Goal: Task Accomplishment & Management: Manage account settings

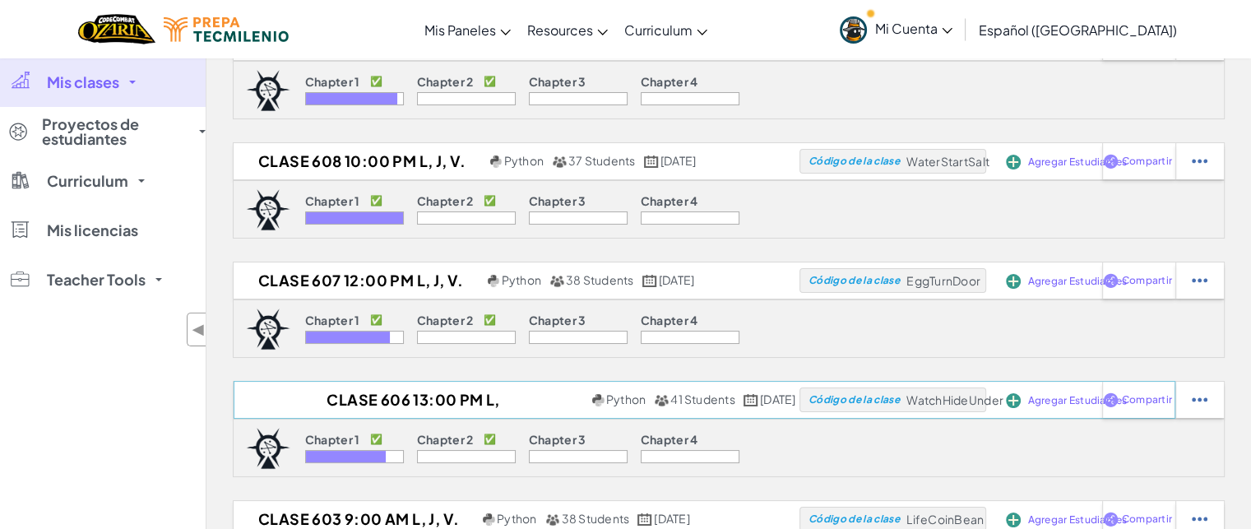
scroll to position [82, 0]
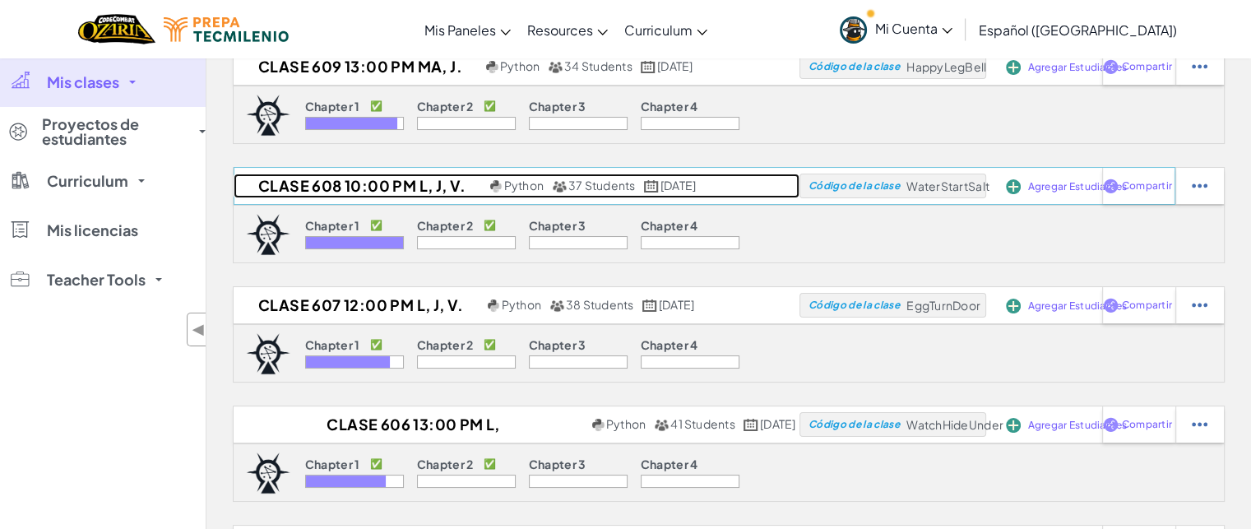
click at [316, 184] on h2 "CLASE 608 10:00 PM L, J, V." at bounding box center [360, 185] width 252 height 25
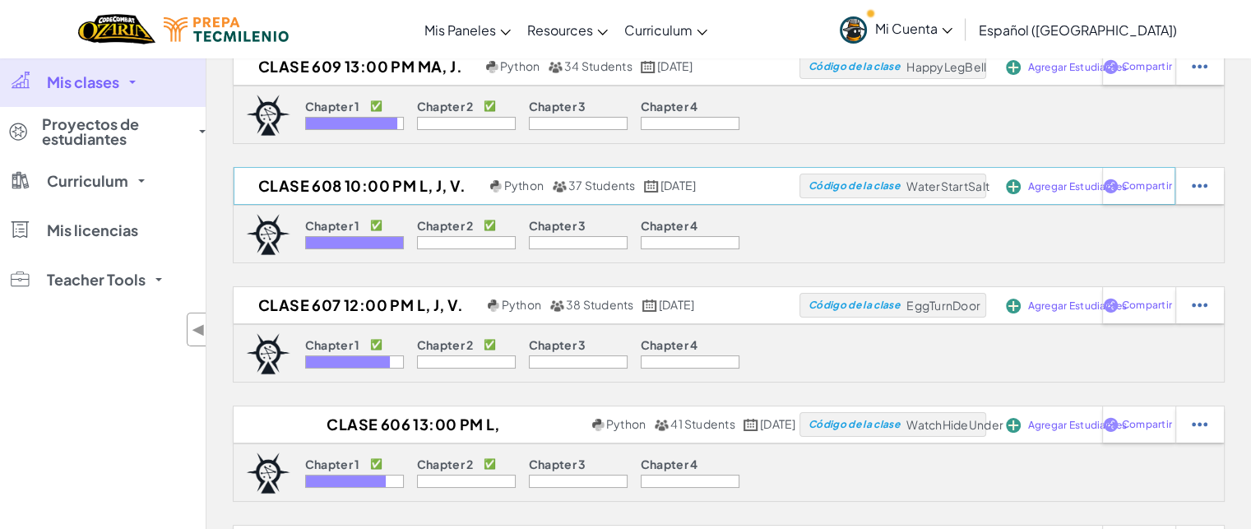
select select "Progress (High to Low)"
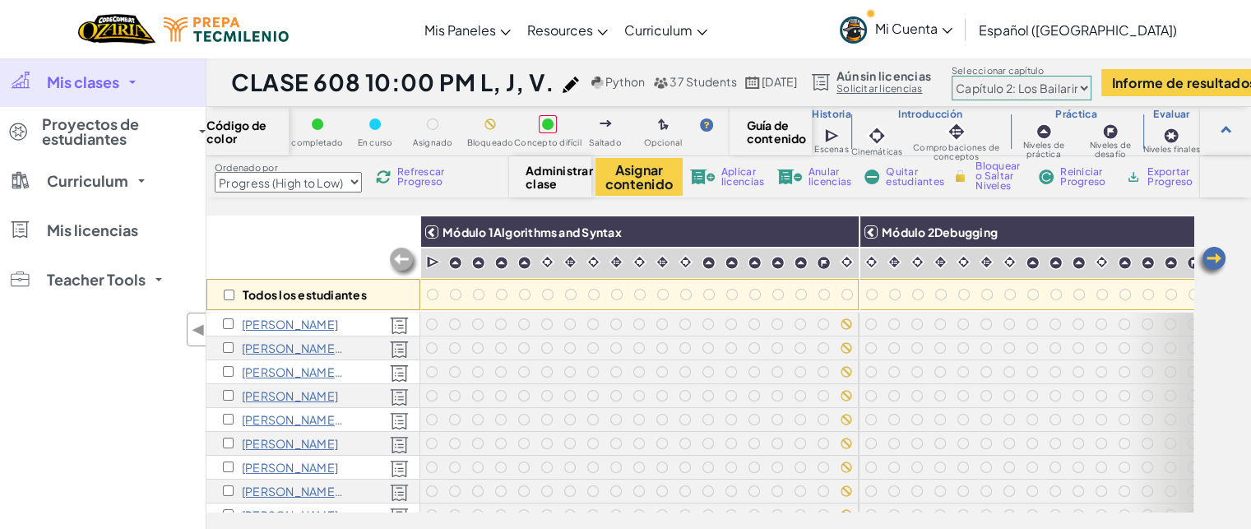
click at [1038, 86] on select "Prólogo: Montaña del cielo Capítulo 2: Los Bailarines de la Luna Capítulo 3: La…" at bounding box center [1021, 88] width 140 height 25
select select "5d41d731a8d1836b5aa3cba1"
click at [1015, 76] on select "Prólogo: Montaña del cielo Capítulo 2: Los Bailarines de la Luna Capítulo 3: La…" at bounding box center [1021, 88] width 140 height 25
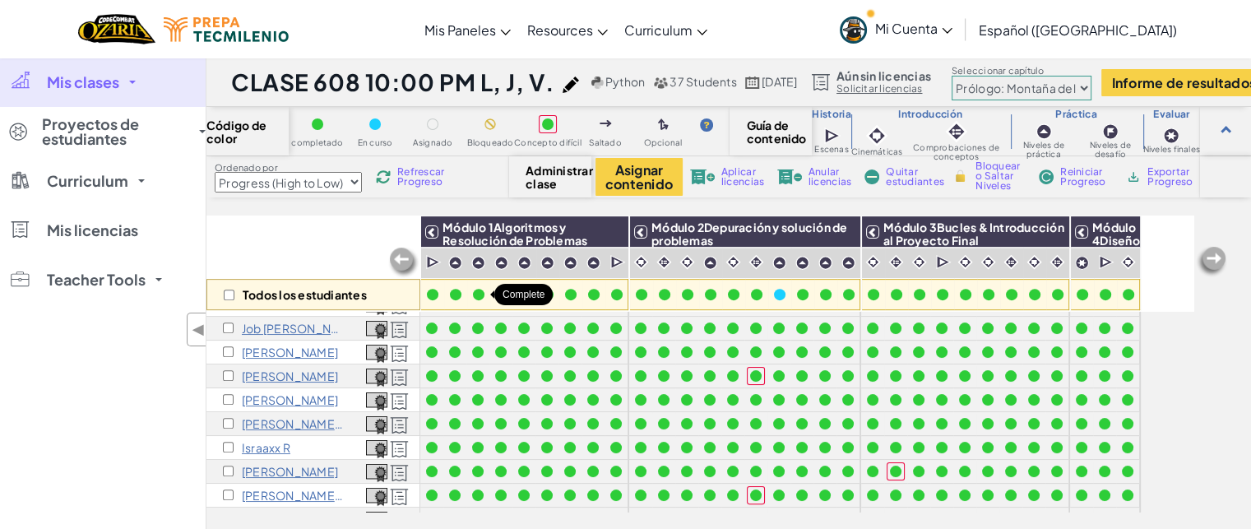
scroll to position [694, 0]
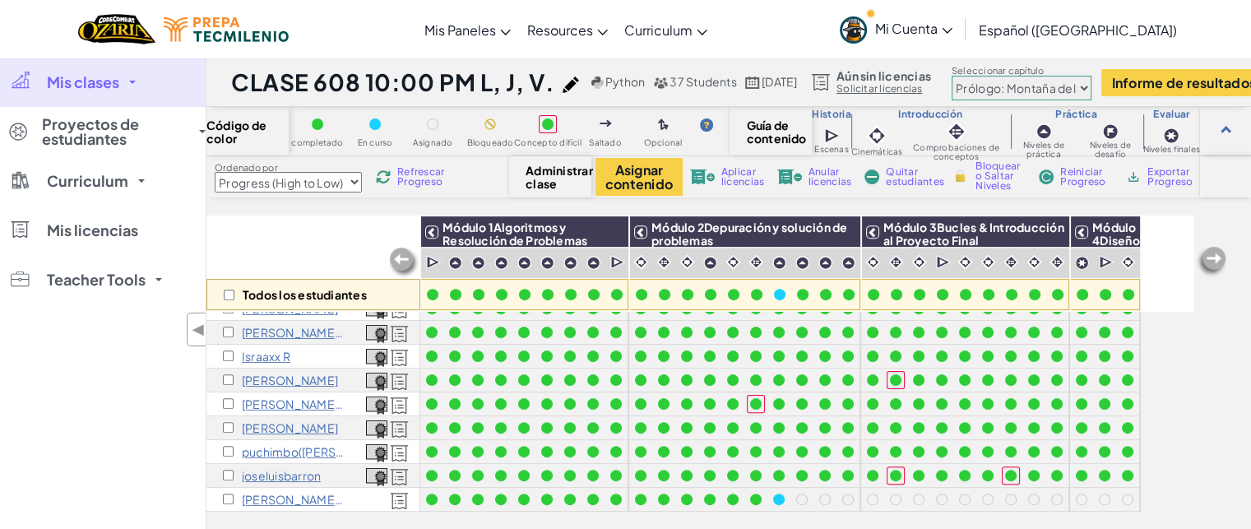
click at [74, 86] on span "Mis clases" at bounding box center [83, 82] width 72 height 15
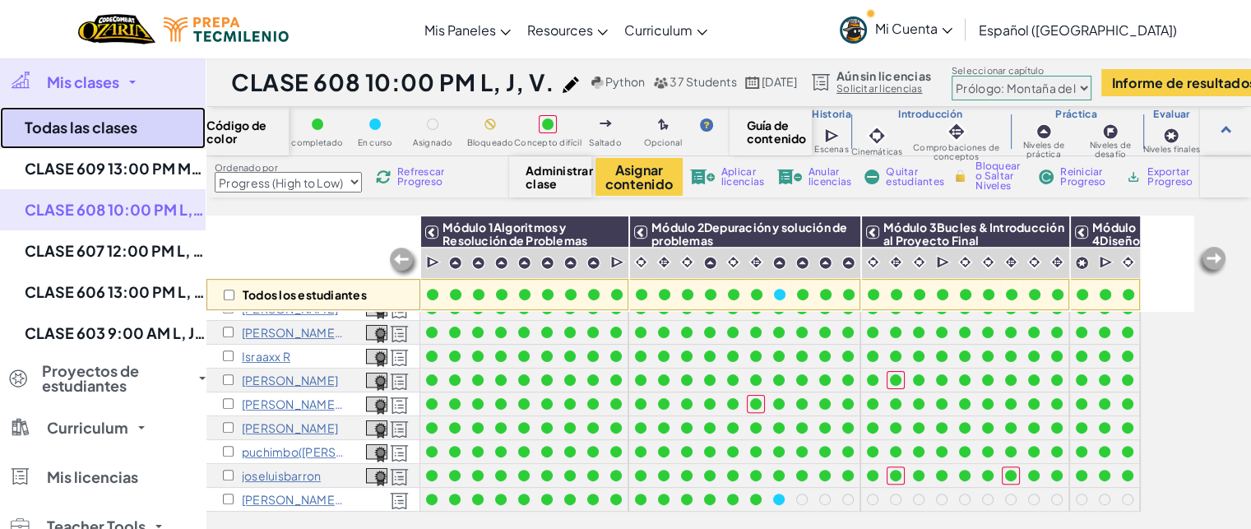
click at [47, 123] on link "Todas las clases" at bounding box center [103, 128] width 206 height 42
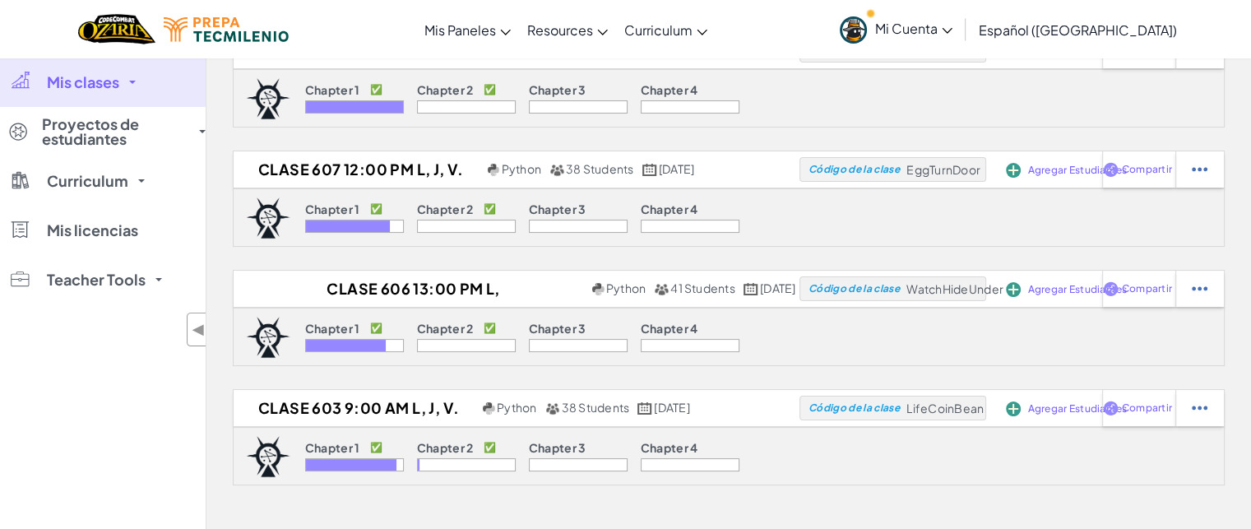
scroll to position [247, 0]
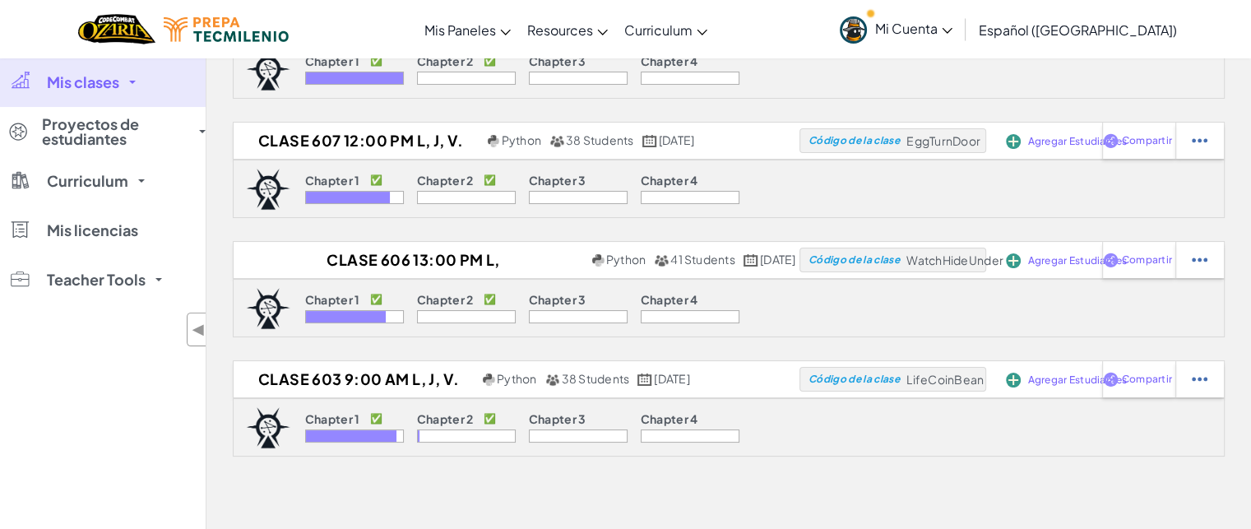
click at [447, 419] on p "Chapter 2" at bounding box center [445, 418] width 57 height 13
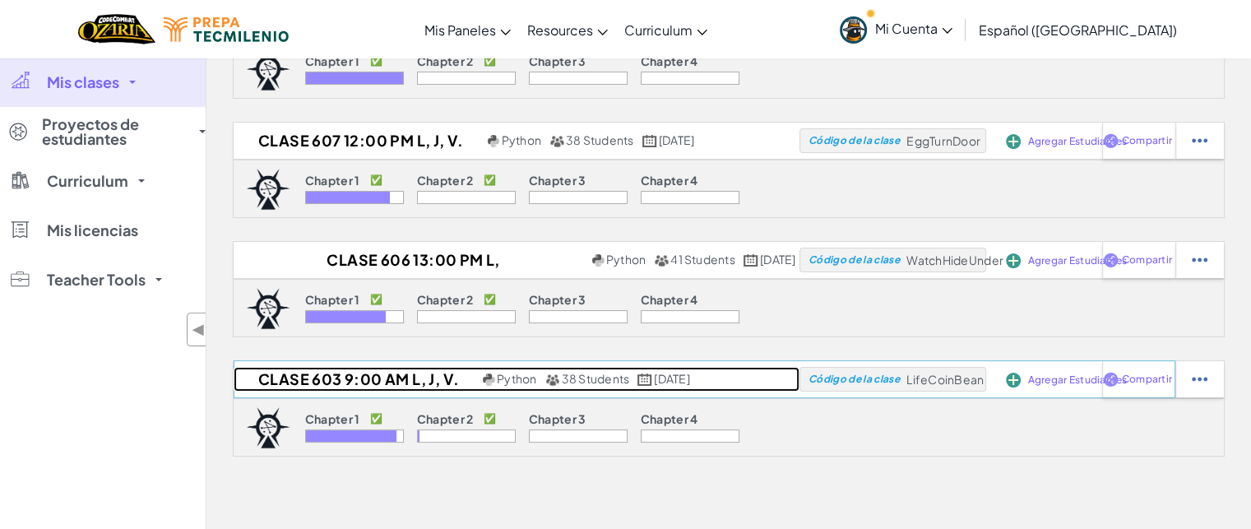
click at [306, 380] on h2 "CLASE 603 9:00 AM L, J, V." at bounding box center [356, 379] width 245 height 25
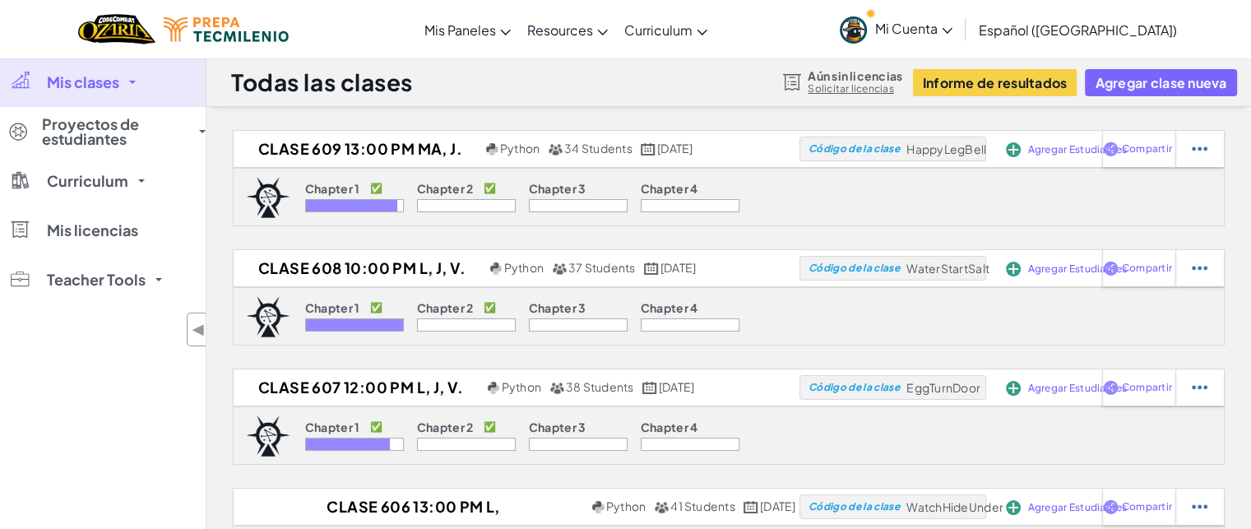
select select "5d8a57abe8919b28d5113af1"
select select "Progress (High to Low)"
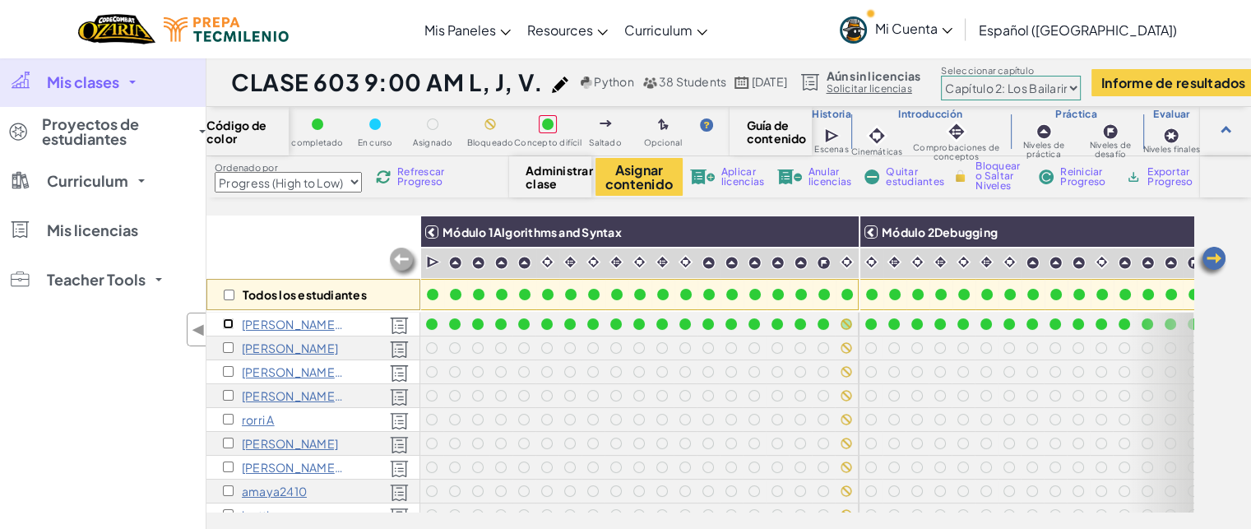
click at [229, 321] on input "checkbox" at bounding box center [228, 323] width 11 height 11
click at [904, 182] on span "Quitar estudiantes" at bounding box center [914, 177] width 58 height 20
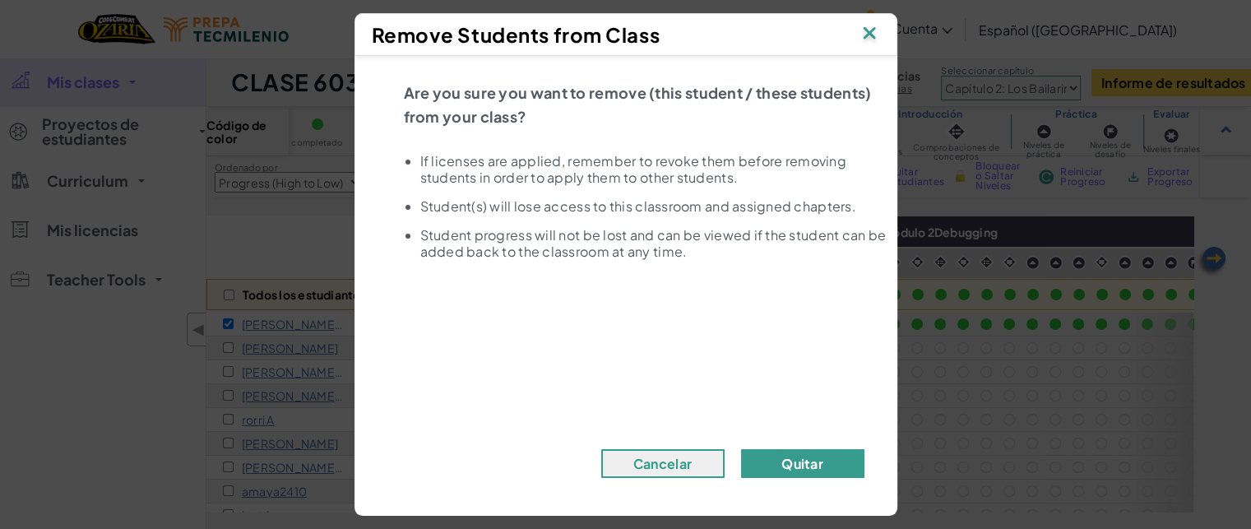
click at [784, 459] on button "Quitar" at bounding box center [802, 463] width 123 height 29
click at [773, 456] on button "Quitar" at bounding box center [802, 463] width 123 height 29
click at [788, 456] on button "Quitar" at bounding box center [802, 463] width 123 height 29
click at [872, 30] on img at bounding box center [868, 34] width 21 height 25
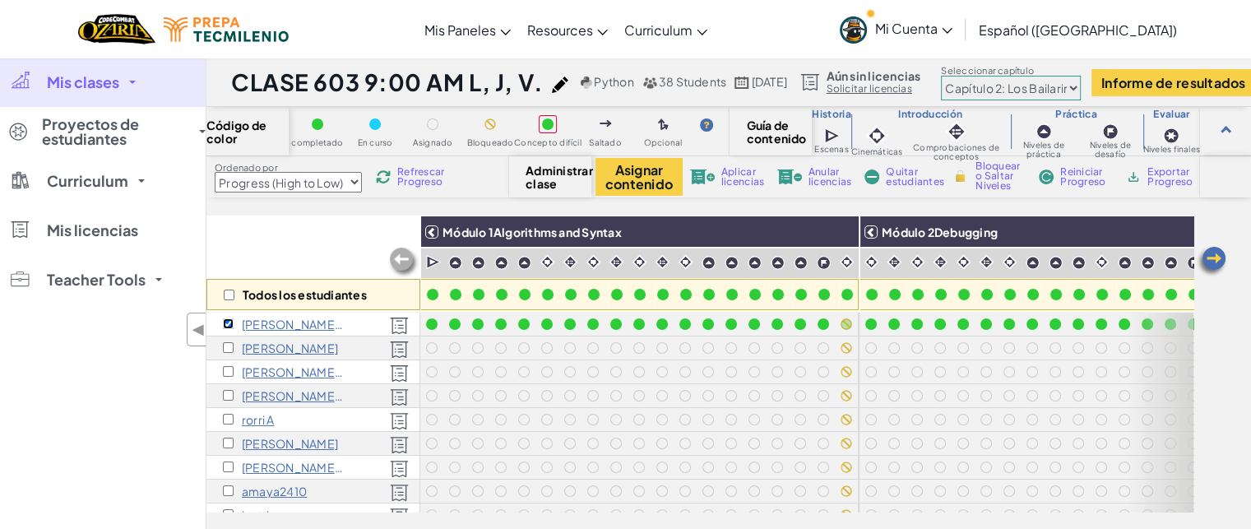
click at [225, 321] on input "checkbox" at bounding box center [228, 323] width 11 height 11
click at [217, 319] on div "[PERSON_NAME].herrera4477 h" at bounding box center [313, 324] width 214 height 24
click at [227, 321] on input "checkbox" at bounding box center [228, 323] width 11 height 11
click at [901, 179] on span "Quitar estudiantes" at bounding box center [914, 177] width 58 height 20
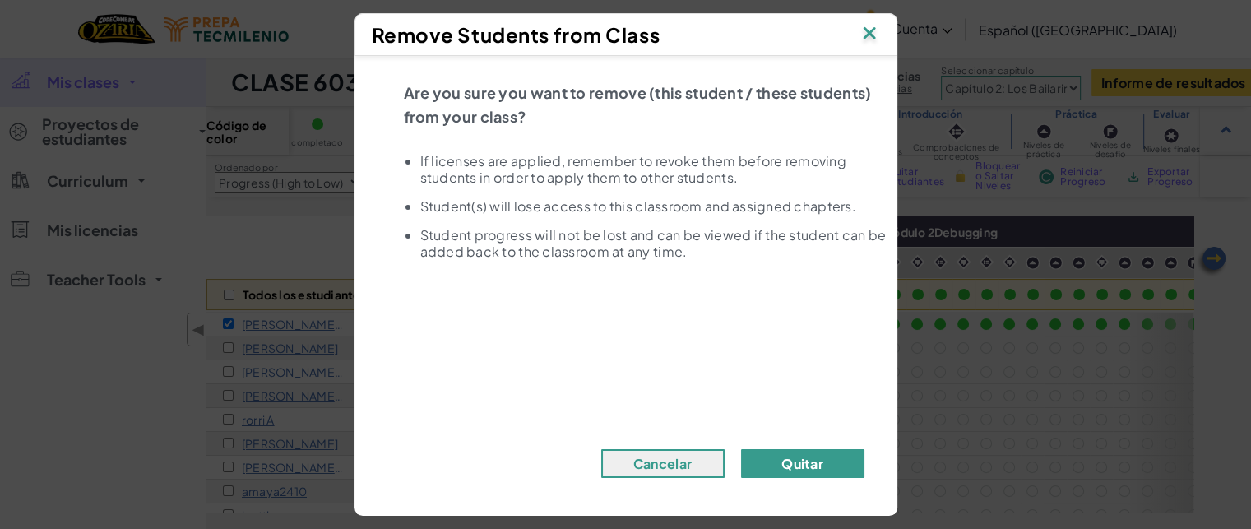
click at [811, 460] on button "Quitar" at bounding box center [802, 463] width 123 height 29
click at [870, 35] on img at bounding box center [868, 34] width 21 height 25
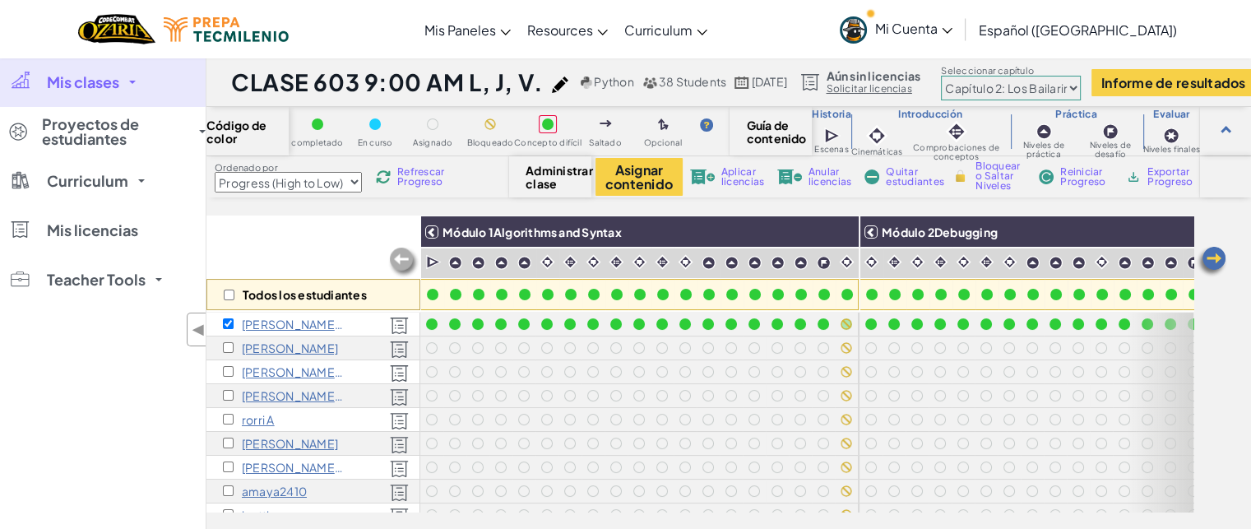
click at [258, 257] on div "Todos los estudiantes" at bounding box center [313, 262] width 214 height 95
click at [232, 323] on input "checkbox" at bounding box center [228, 323] width 11 height 11
click at [227, 320] on input "checkbox" at bounding box center [228, 323] width 11 height 11
click at [227, 321] on input "checkbox" at bounding box center [228, 323] width 11 height 11
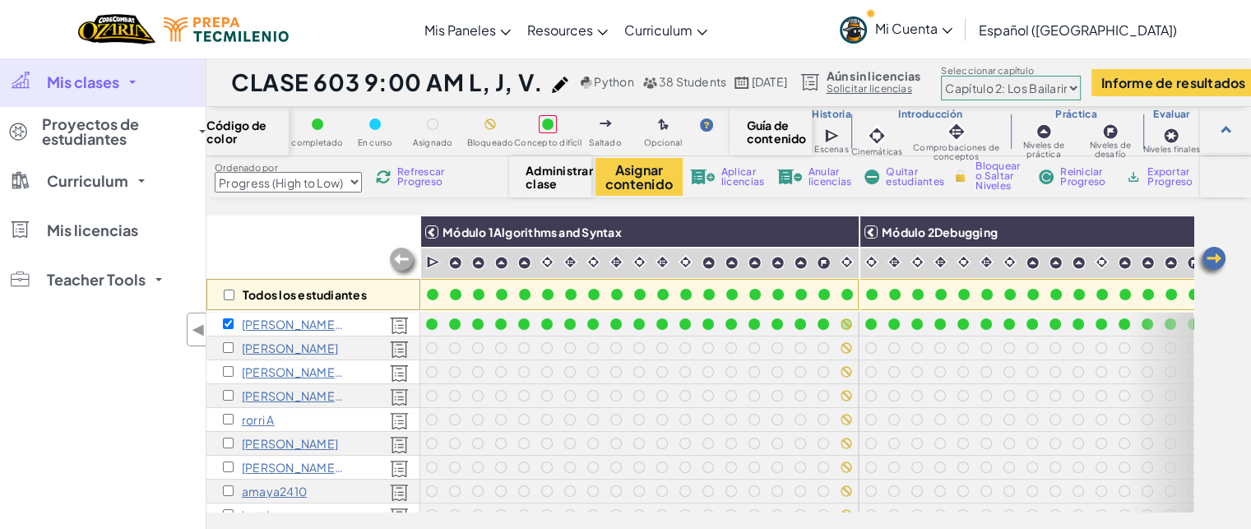
click at [279, 321] on p "[PERSON_NAME].herrera4477 h" at bounding box center [293, 323] width 103 height 13
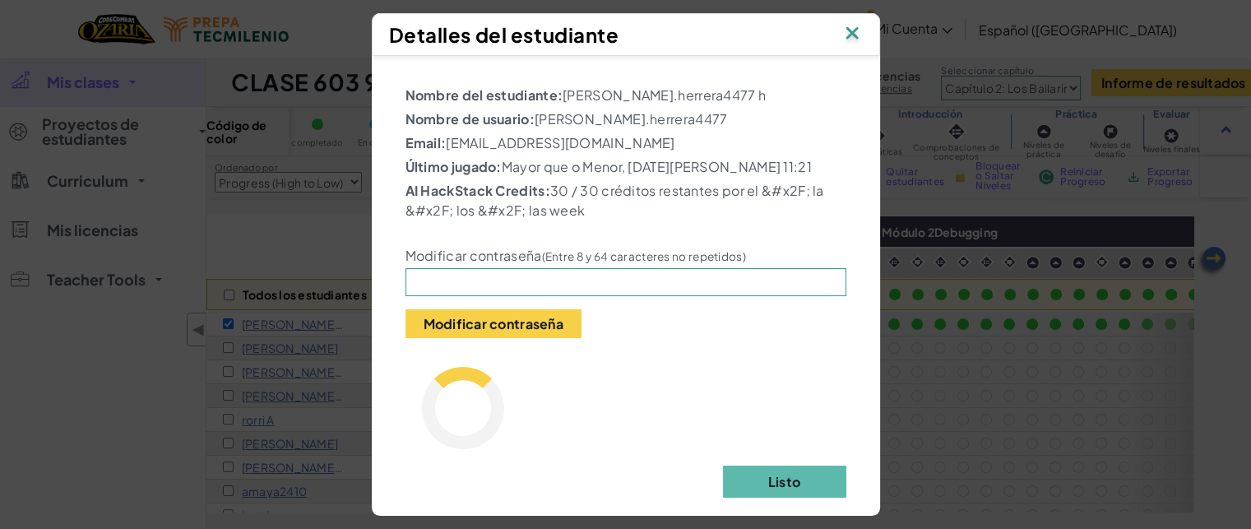
click at [853, 22] on img at bounding box center [851, 34] width 21 height 25
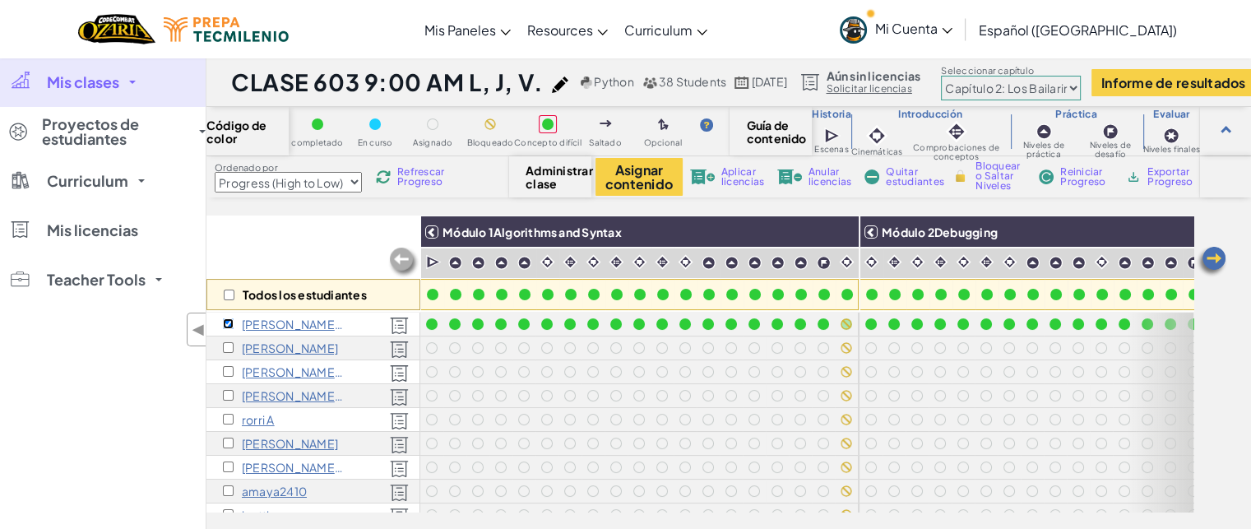
click at [224, 321] on input "checkbox" at bounding box center [228, 323] width 11 height 11
click at [921, 180] on span "Quitar estudiantes" at bounding box center [914, 177] width 58 height 20
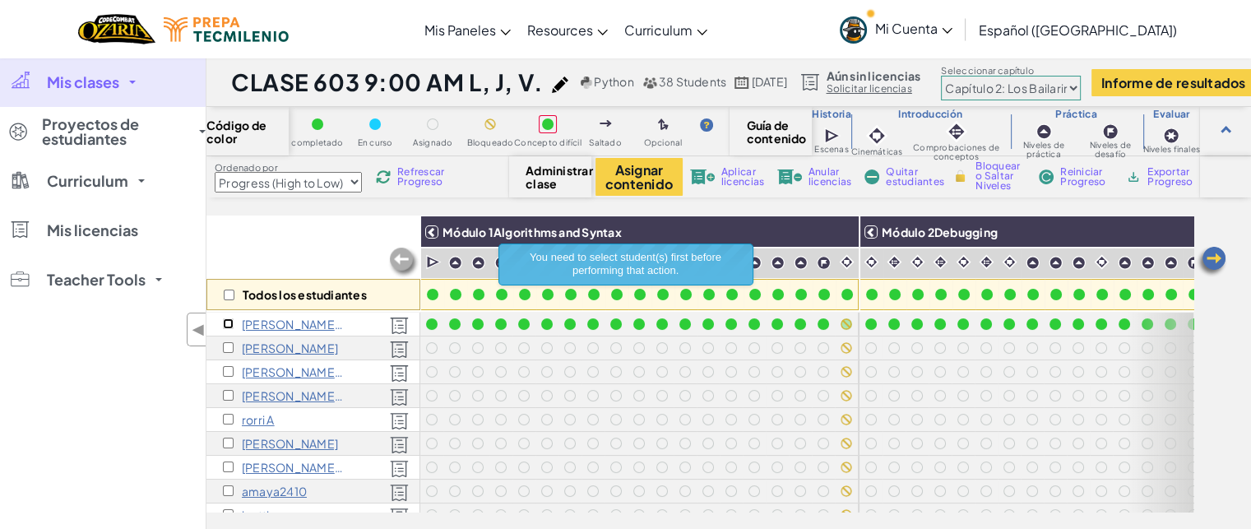
click at [227, 322] on input "checkbox" at bounding box center [228, 323] width 11 height 11
click at [899, 177] on span "Quitar estudiantes" at bounding box center [914, 177] width 58 height 20
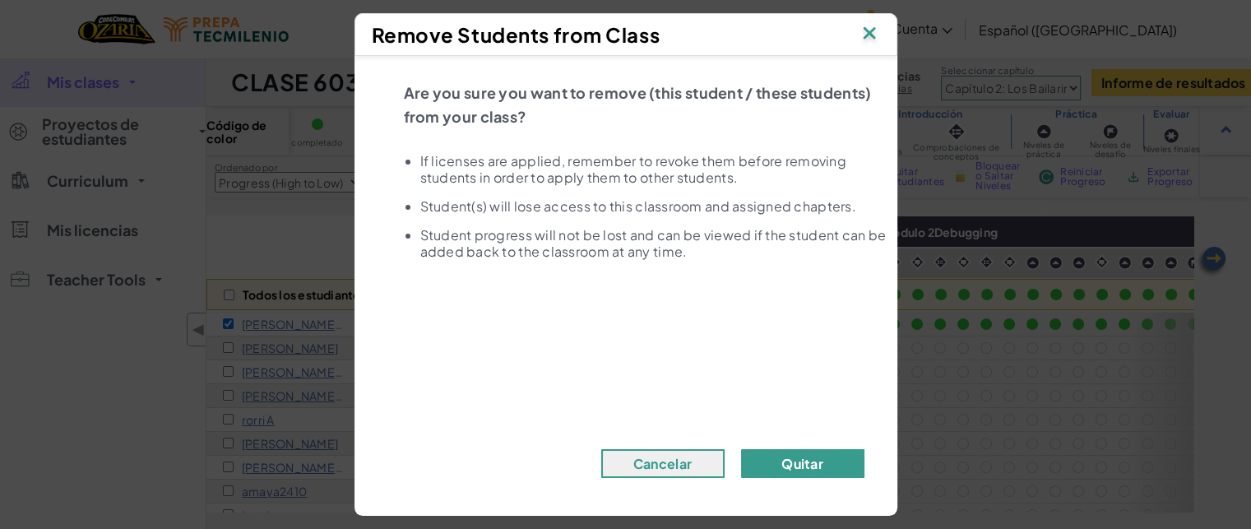
click at [764, 457] on button "Quitar" at bounding box center [802, 463] width 123 height 29
click at [784, 470] on button "Quitar" at bounding box center [802, 463] width 123 height 29
click at [661, 472] on button "Cancelar" at bounding box center [662, 463] width 123 height 29
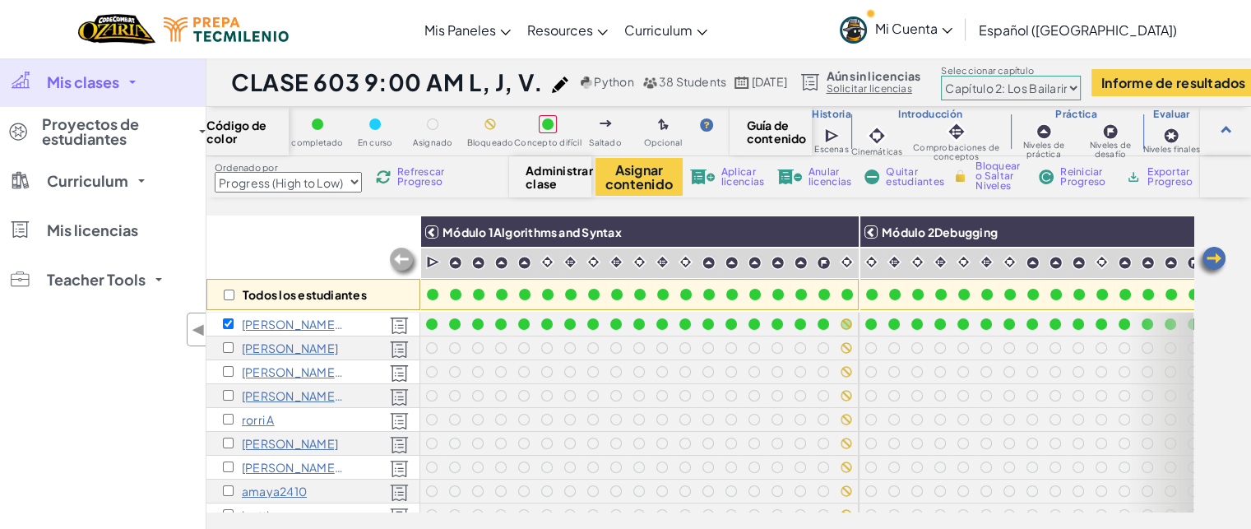
click at [280, 238] on div "Todos los estudiantes" at bounding box center [313, 262] width 214 height 95
click at [299, 246] on div "Todos los estudiantes" at bounding box center [313, 262] width 214 height 95
click at [224, 321] on input "checkbox" at bounding box center [228, 323] width 11 height 11
checkbox input "false"
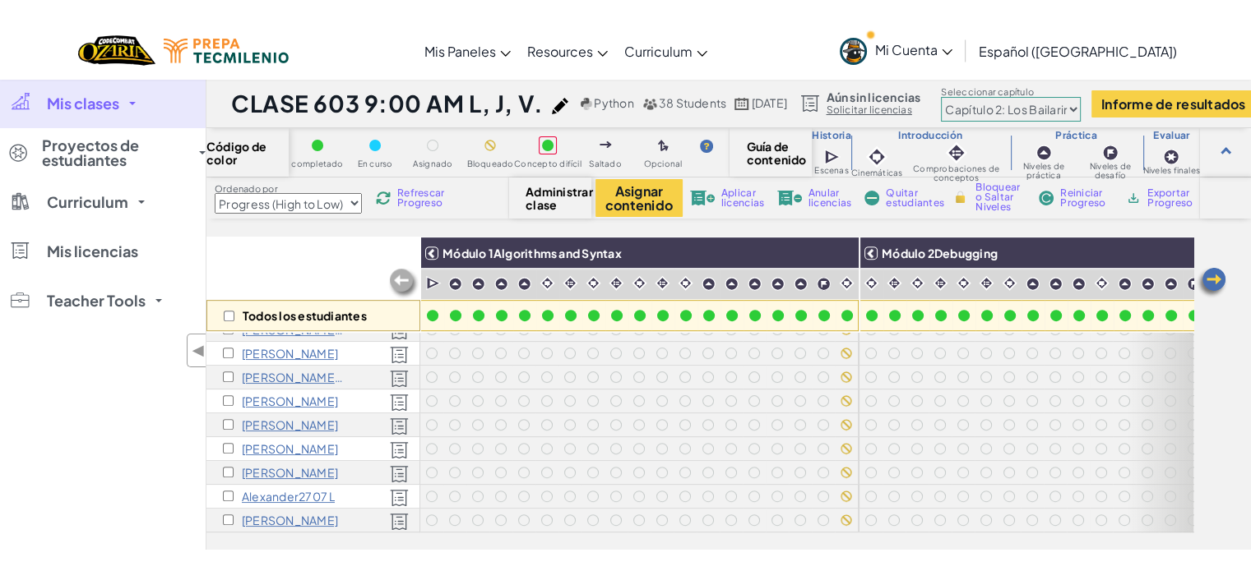
scroll to position [690, 0]
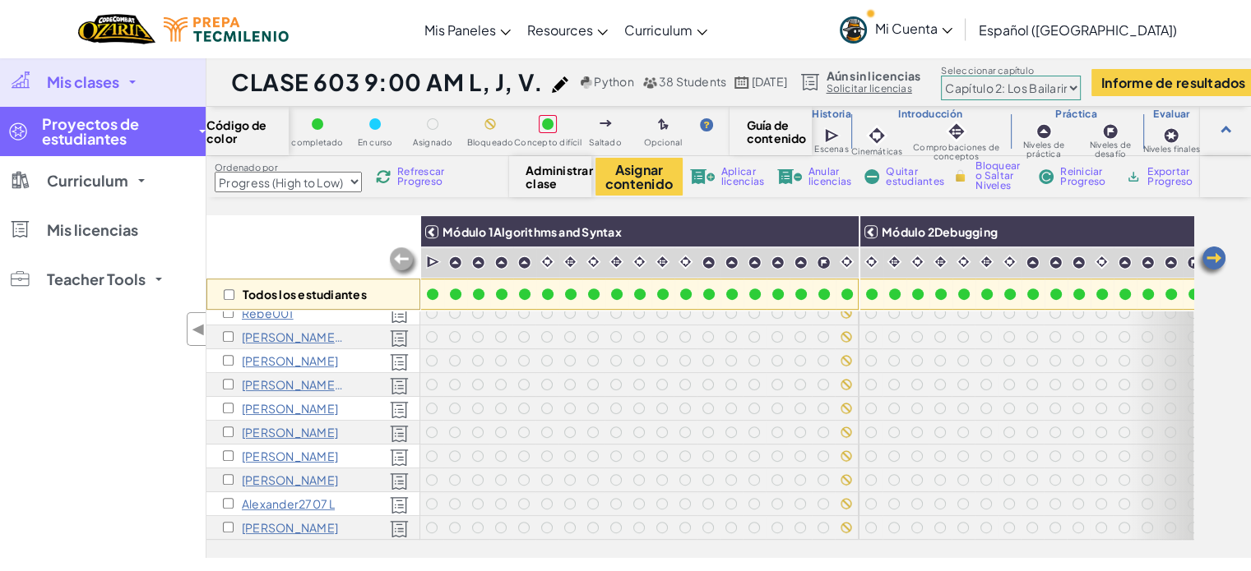
click at [121, 143] on span "Proyectos de estudiantes" at bounding box center [115, 132] width 147 height 30
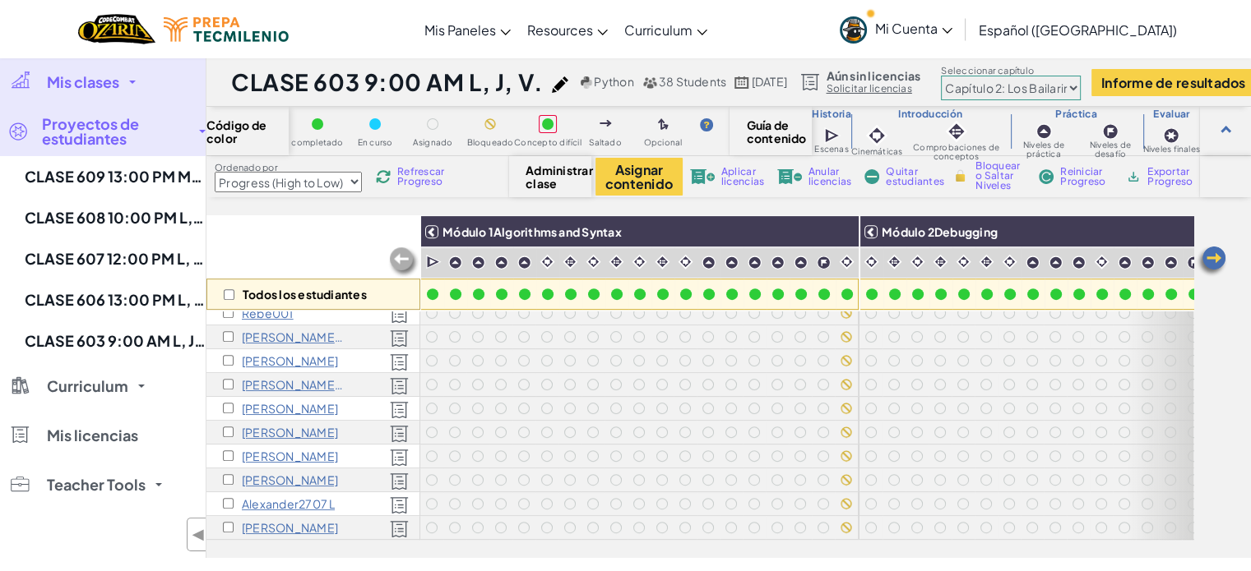
click at [135, 379] on link "Curriculum" at bounding box center [103, 386] width 206 height 49
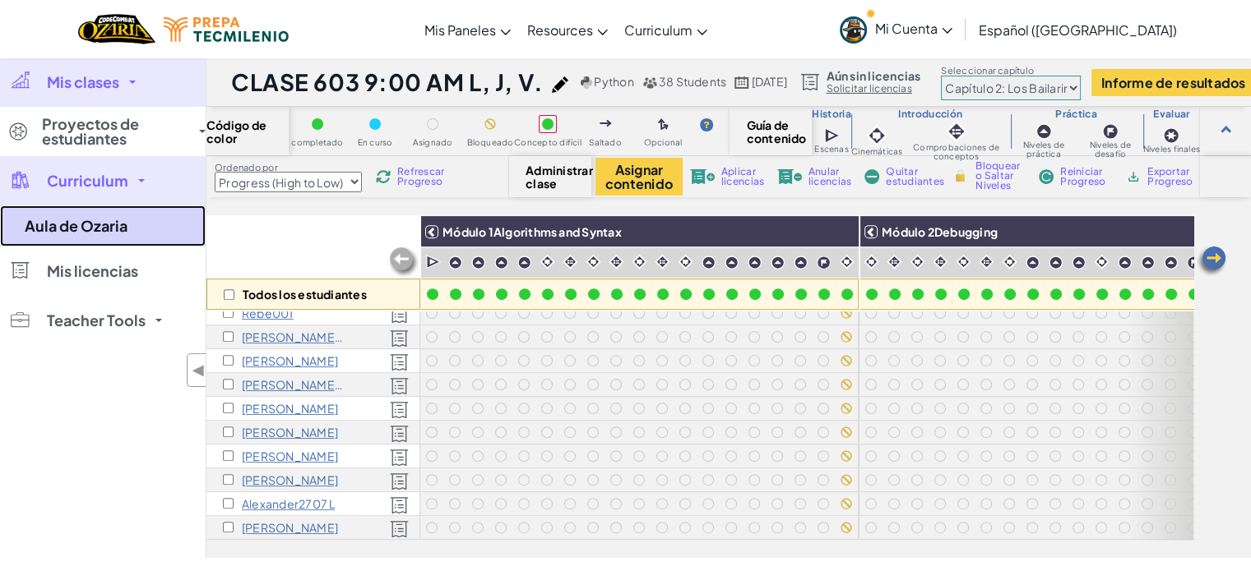
click at [84, 241] on link "Aula de Ozaria" at bounding box center [103, 226] width 206 height 41
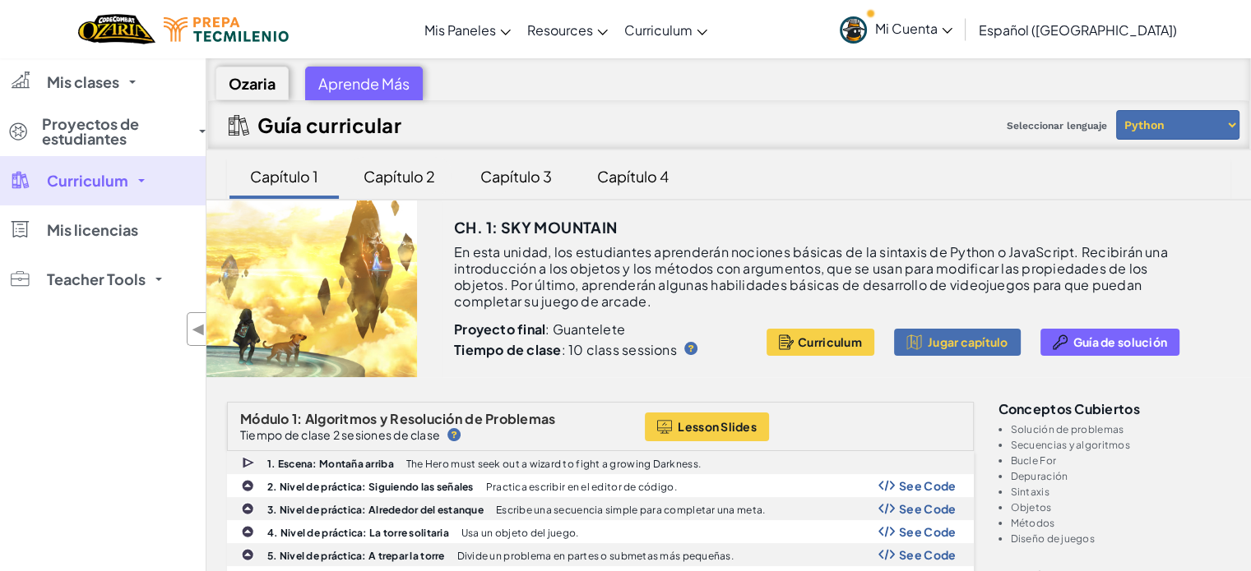
click at [395, 176] on div "Capítulo 2" at bounding box center [399, 176] width 104 height 39
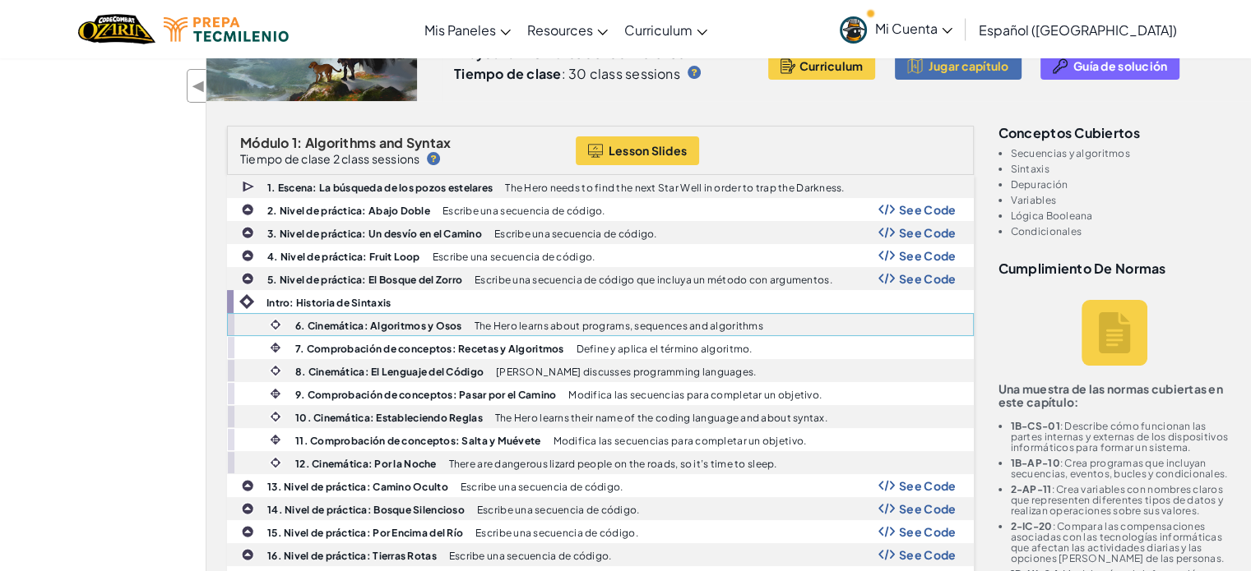
scroll to position [247, 0]
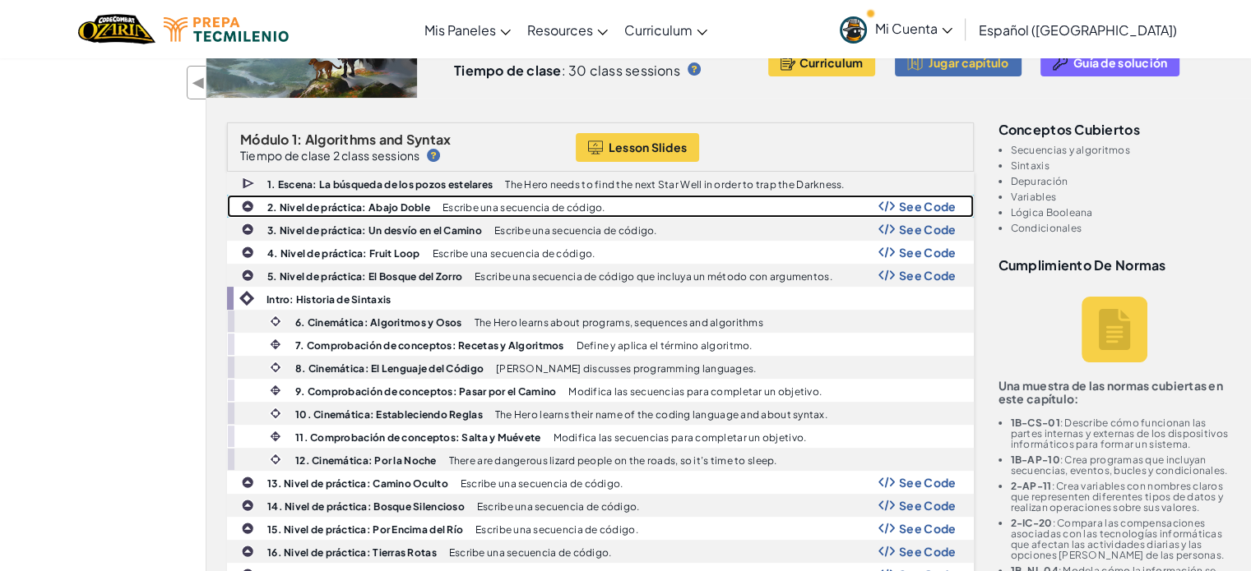
click at [339, 201] on b "2. Nivel de práctica: Abajo Doble" at bounding box center [348, 207] width 163 height 12
